Goal: Entertainment & Leisure: Consume media (video, audio)

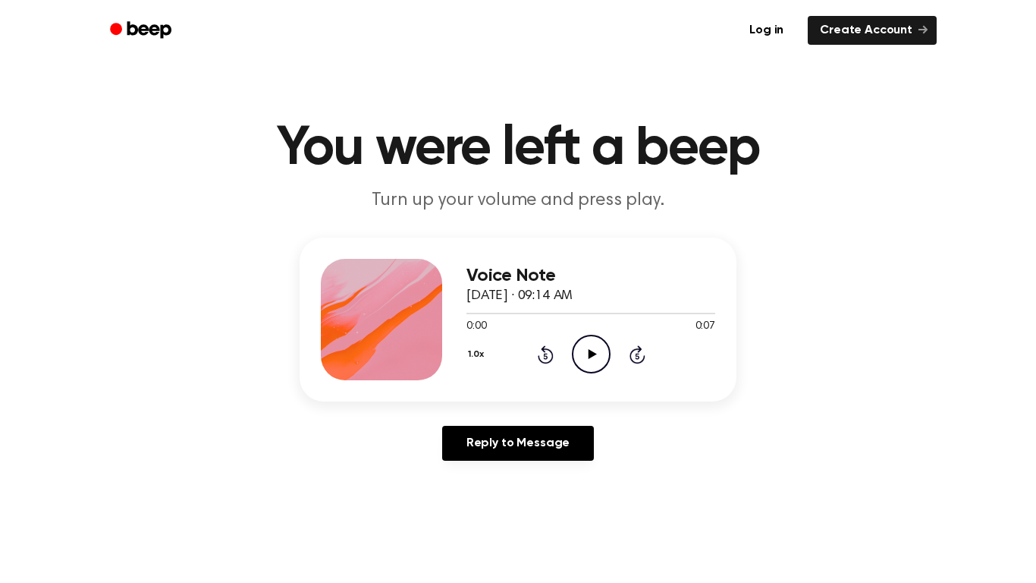
click at [579, 347] on icon "Play Audio" at bounding box center [591, 353] width 39 height 39
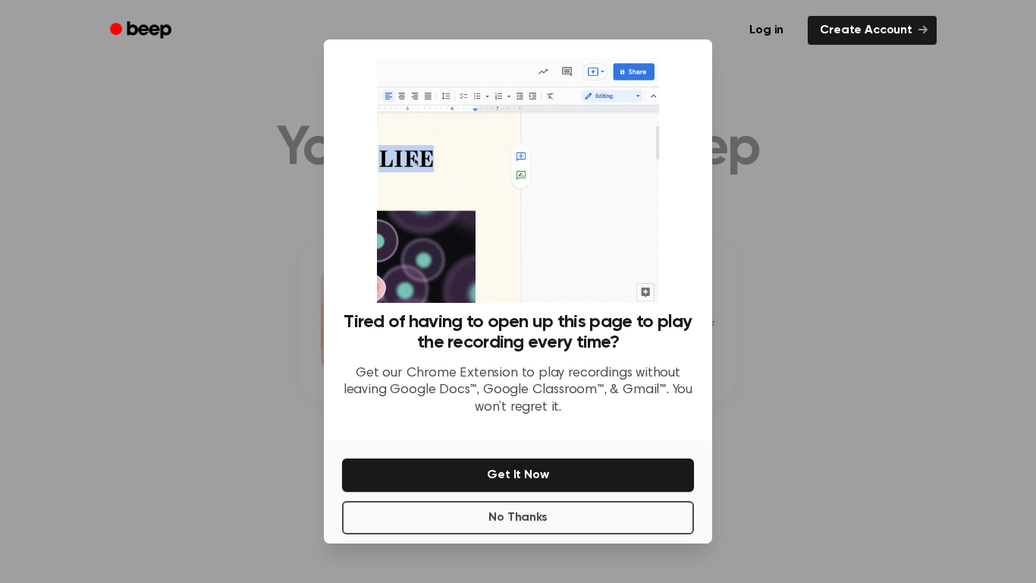
click at [750, 114] on div at bounding box center [518, 291] width 1036 height 583
click at [567, 522] on button "No Thanks" at bounding box center [518, 517] width 352 height 33
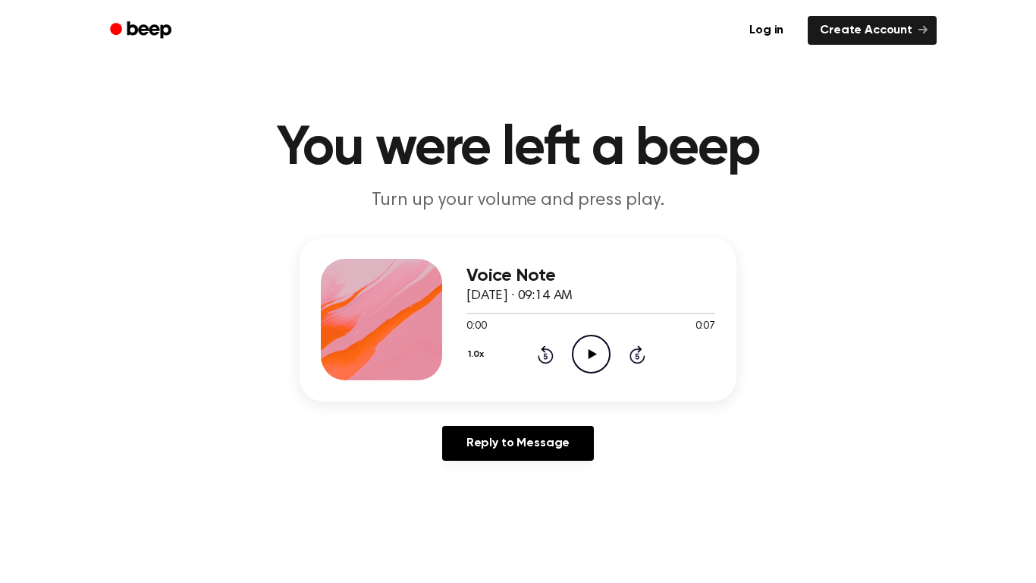
click at [583, 363] on icon "Play Audio" at bounding box center [591, 353] width 39 height 39
click at [607, 345] on circle at bounding box center [591, 353] width 37 height 37
click at [592, 336] on icon "Play Audio" at bounding box center [591, 353] width 39 height 39
click at [574, 337] on icon "Play Audio" at bounding box center [591, 353] width 39 height 39
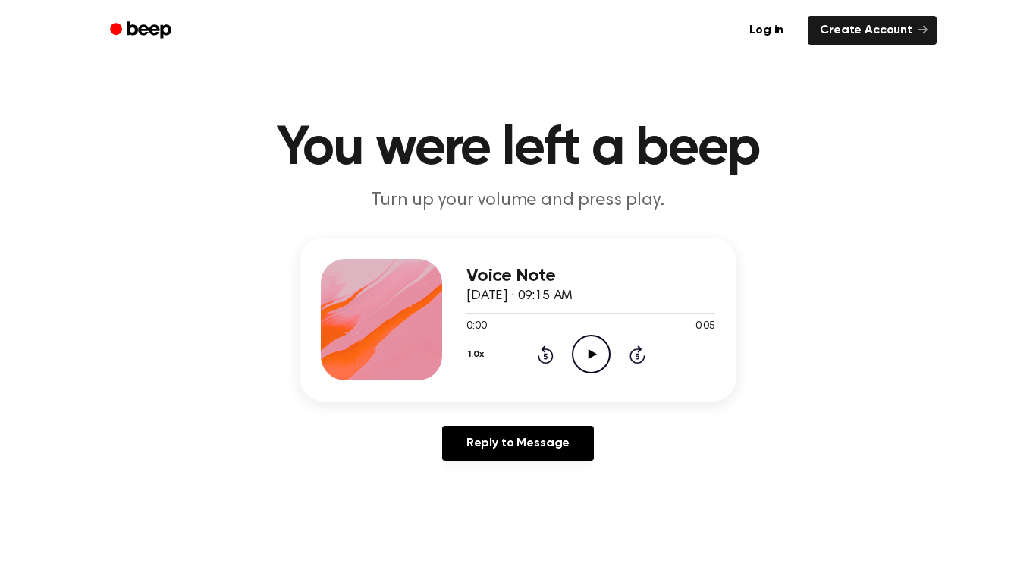
click at [578, 354] on icon "Play Audio" at bounding box center [591, 353] width 39 height 39
click at [583, 363] on icon "Play Audio" at bounding box center [591, 353] width 39 height 39
click at [573, 360] on circle at bounding box center [591, 353] width 37 height 37
click at [587, 357] on icon "Play Audio" at bounding box center [591, 353] width 39 height 39
click at [602, 356] on icon "Play Audio" at bounding box center [591, 353] width 39 height 39
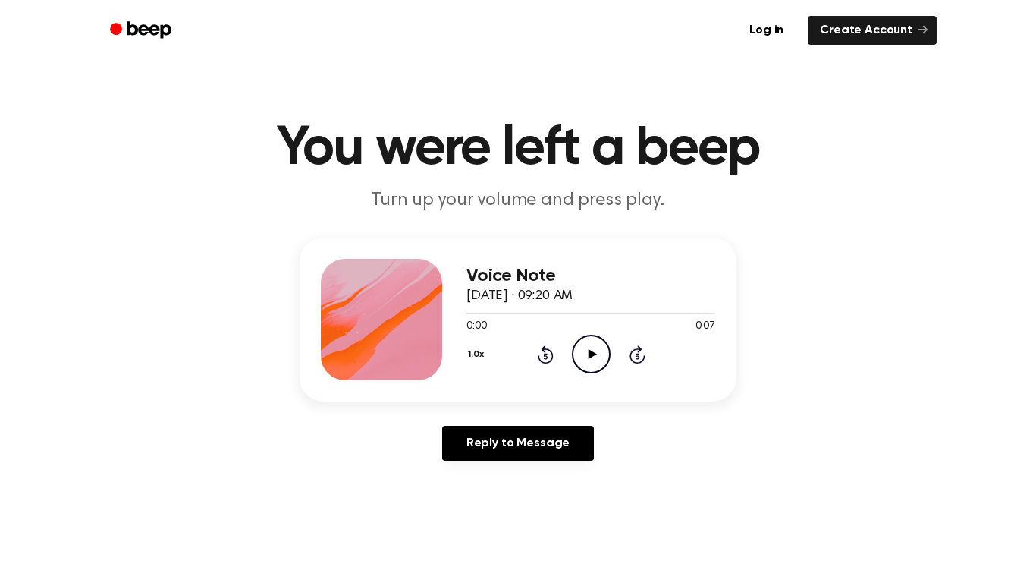
click at [578, 343] on icon "Play Audio" at bounding box center [591, 353] width 39 height 39
click at [586, 361] on icon "Play Audio" at bounding box center [591, 353] width 39 height 39
click at [586, 366] on icon "Play Audio" at bounding box center [591, 353] width 39 height 39
click at [585, 362] on icon "Play Audio" at bounding box center [591, 353] width 39 height 39
click at [585, 362] on icon "Pause Audio" at bounding box center [591, 353] width 39 height 39
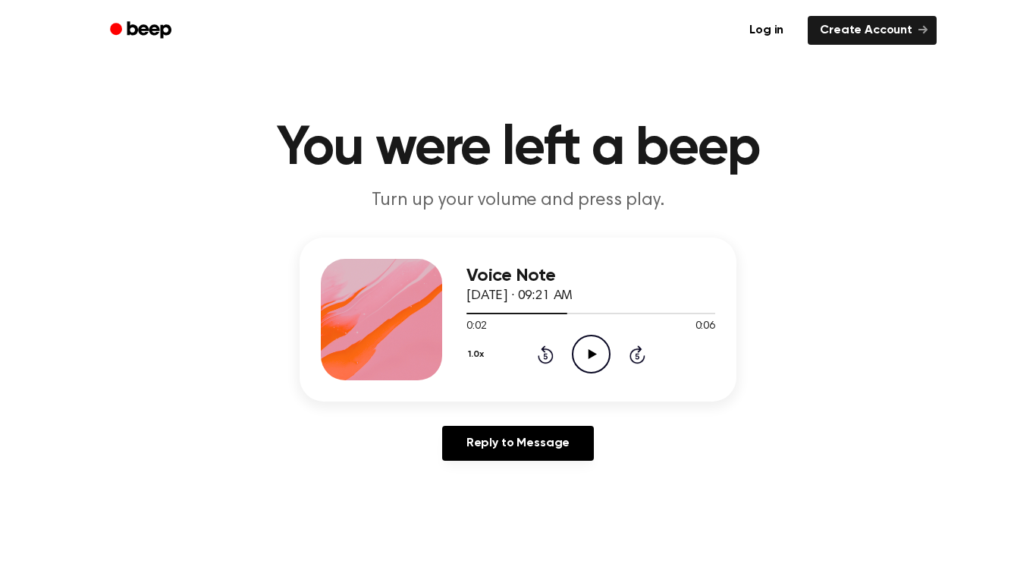
click at [589, 362] on icon "Play Audio" at bounding box center [591, 353] width 39 height 39
